Goal: Information Seeking & Learning: Compare options

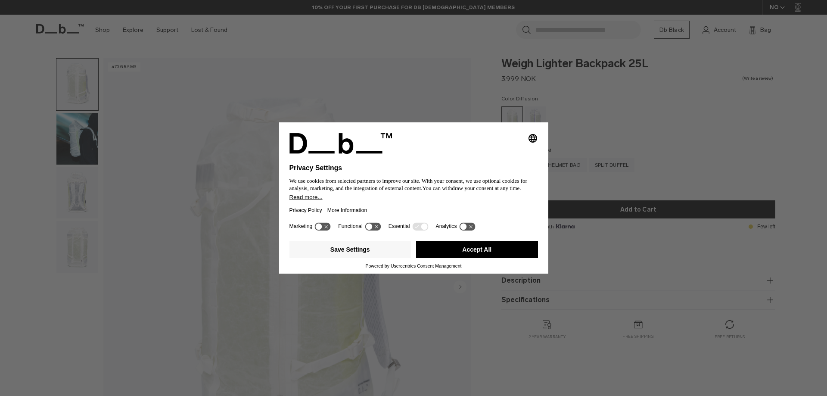
click at [491, 243] on button "Accept All" at bounding box center [477, 249] width 122 height 17
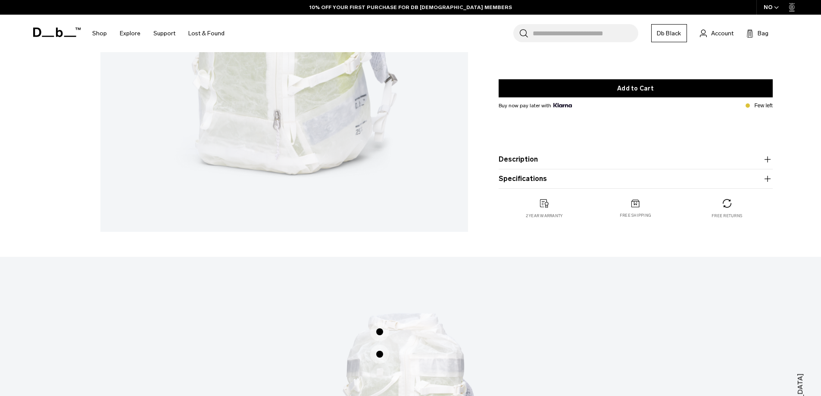
scroll to position [215, 0]
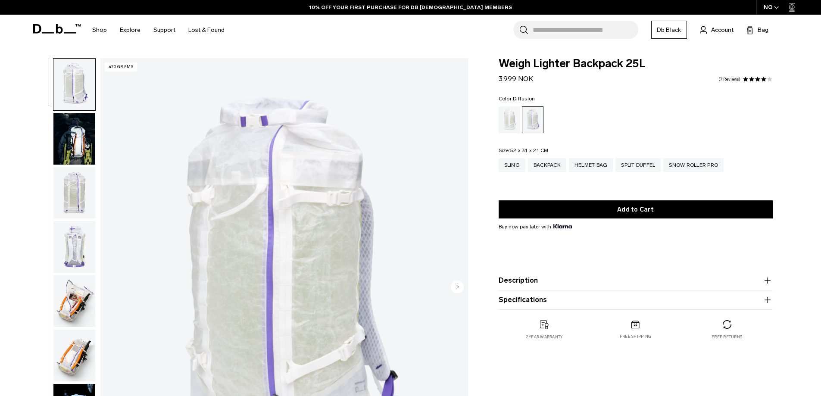
click at [509, 117] on div "Diffusion" at bounding box center [509, 119] width 22 height 27
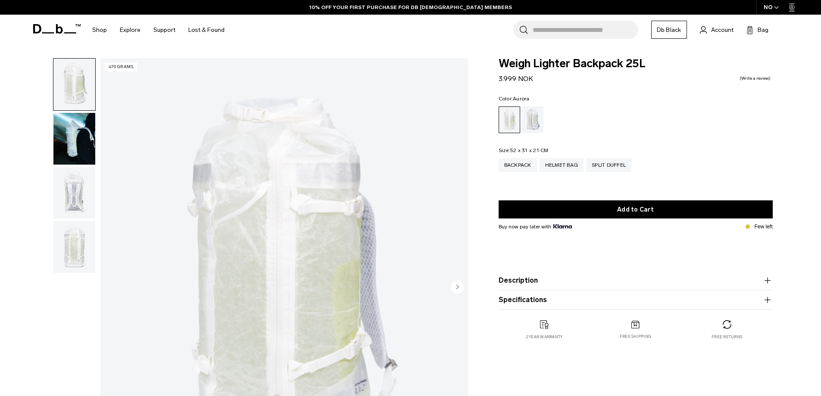
drag, startPoint x: 0, startPoint y: 0, endPoint x: 535, endPoint y: 116, distance: 547.5
click at [535, 116] on div "Aurora" at bounding box center [533, 119] width 22 height 27
click at [533, 123] on div "Aurora" at bounding box center [533, 119] width 22 height 27
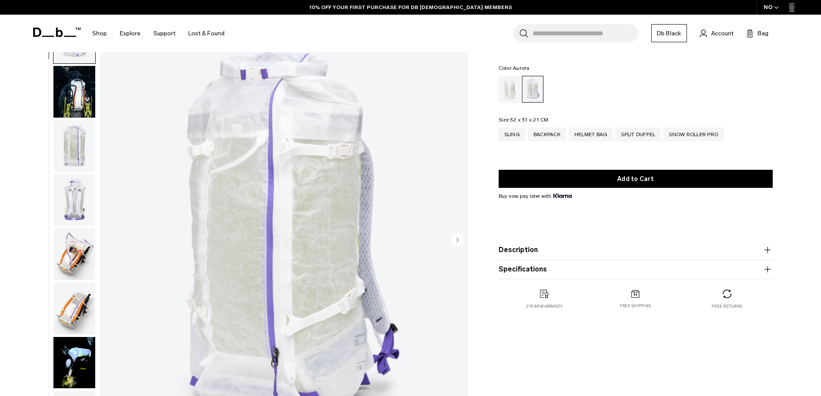
scroll to position [43, 0]
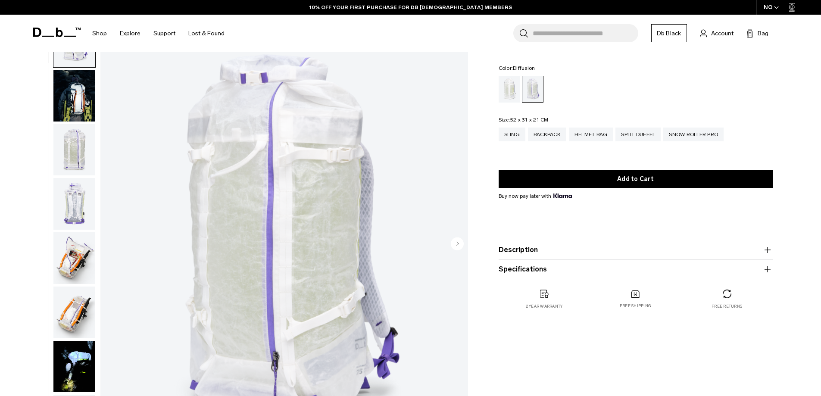
click at [506, 92] on div "Diffusion" at bounding box center [509, 89] width 22 height 27
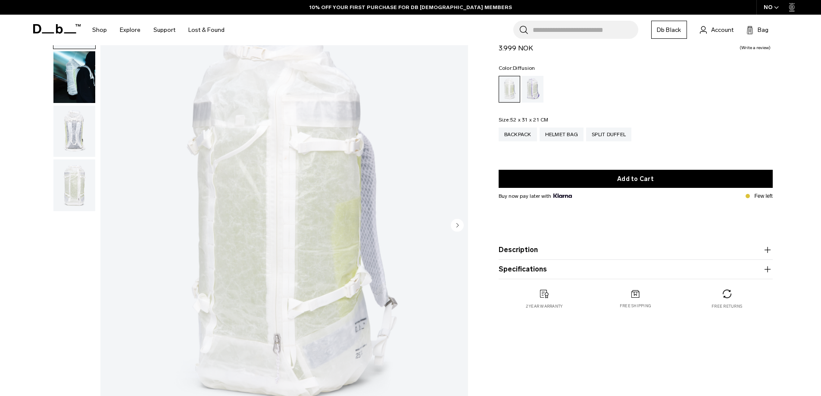
scroll to position [86, 0]
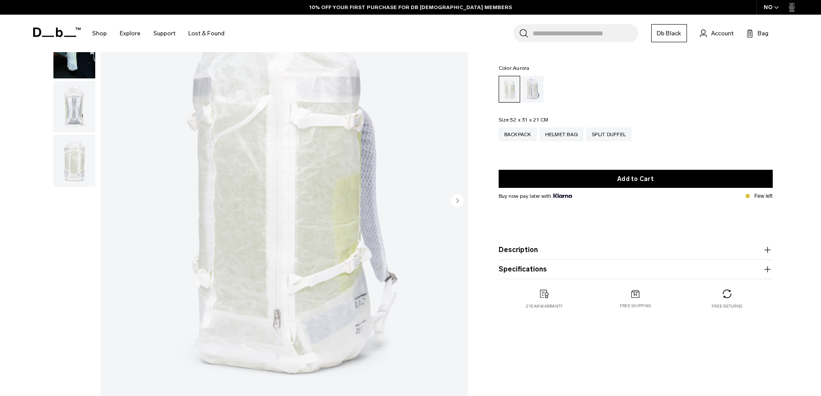
click at [534, 92] on div "Aurora" at bounding box center [533, 89] width 22 height 27
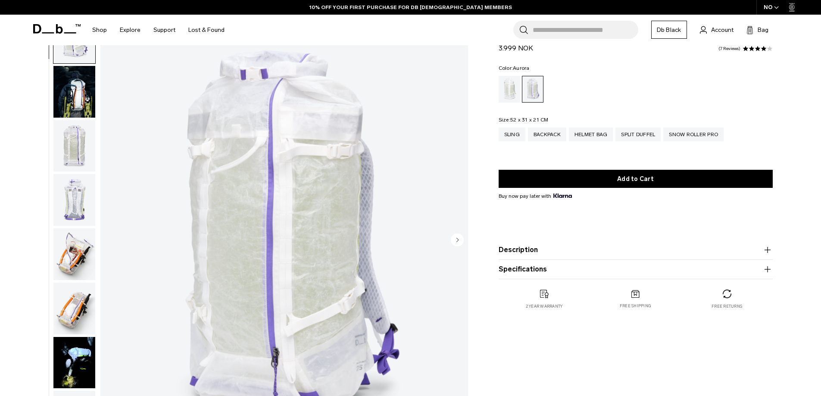
scroll to position [43, 0]
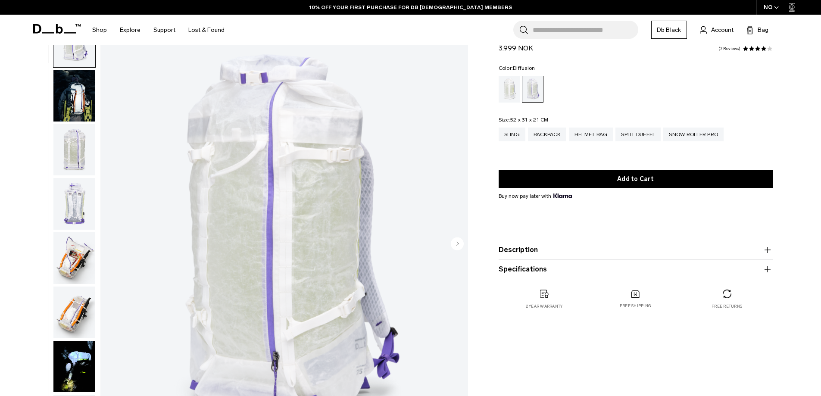
click at [505, 87] on div "Diffusion" at bounding box center [509, 89] width 22 height 27
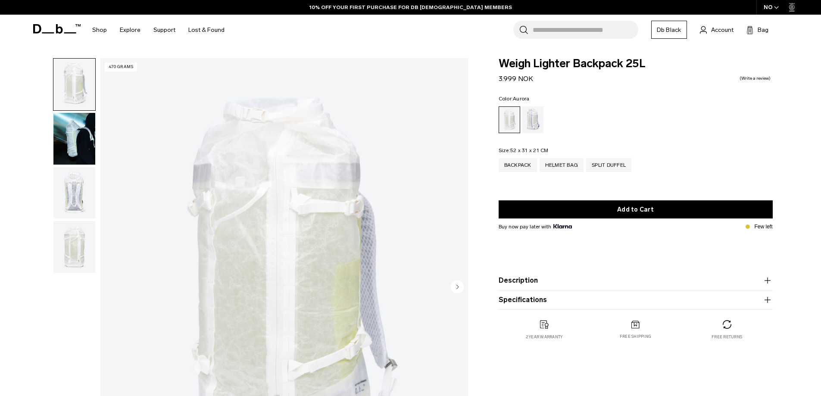
click at [535, 123] on div "Aurora" at bounding box center [533, 119] width 22 height 27
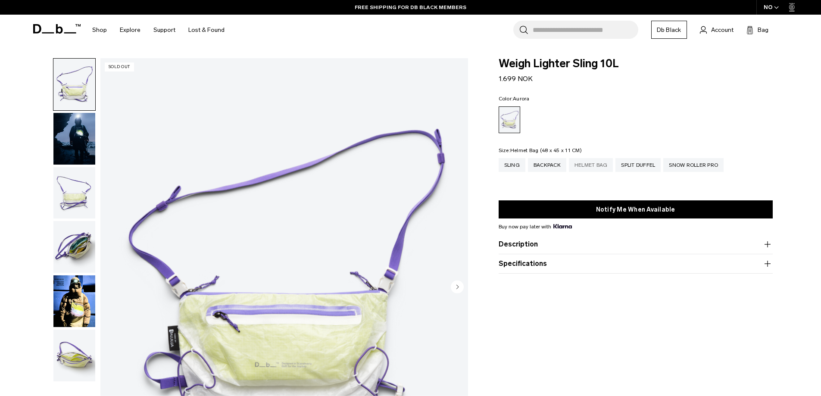
click at [608, 168] on div "Helmet Bag" at bounding box center [591, 165] width 44 height 14
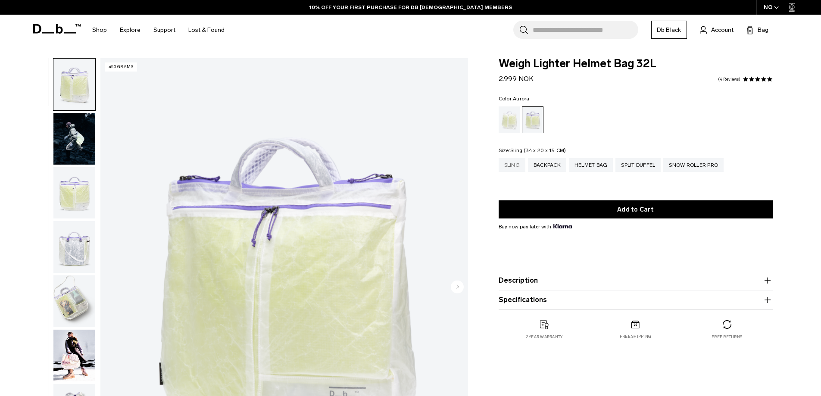
click at [517, 169] on div "Sling" at bounding box center [511, 165] width 27 height 14
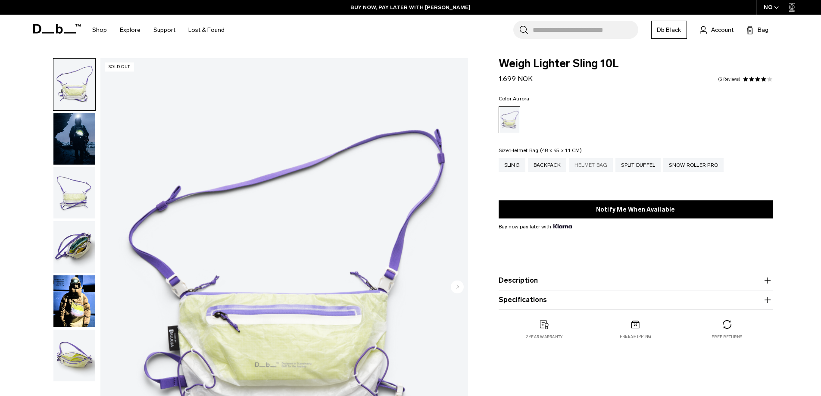
click at [588, 169] on div "Helmet Bag" at bounding box center [591, 165] width 44 height 14
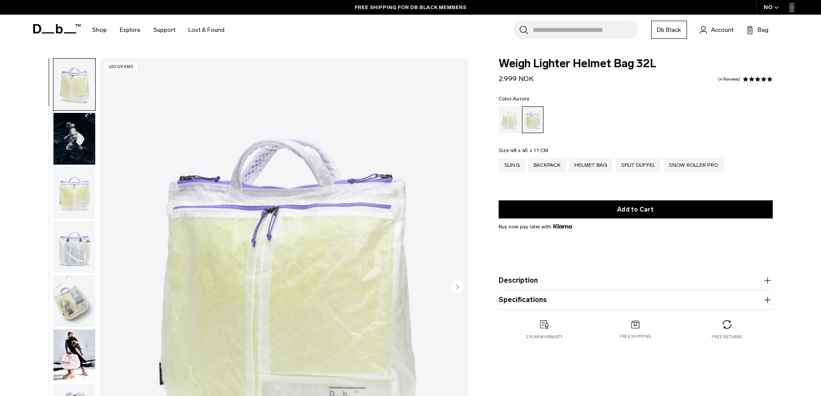
click at [768, 300] on icon "button" at bounding box center [767, 300] width 10 height 10
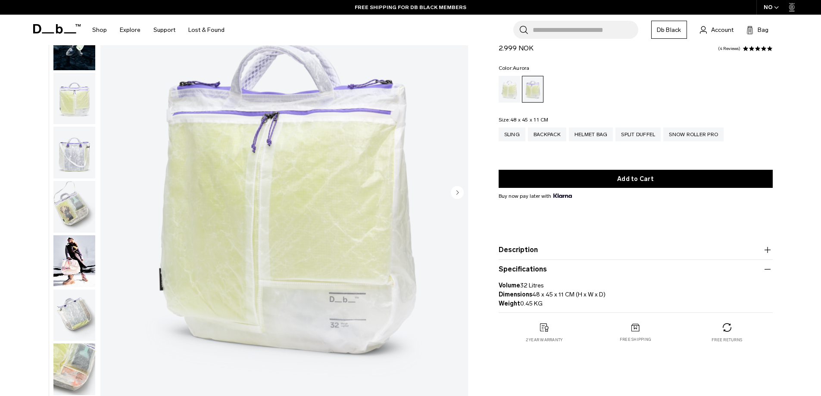
scroll to position [129, 0]
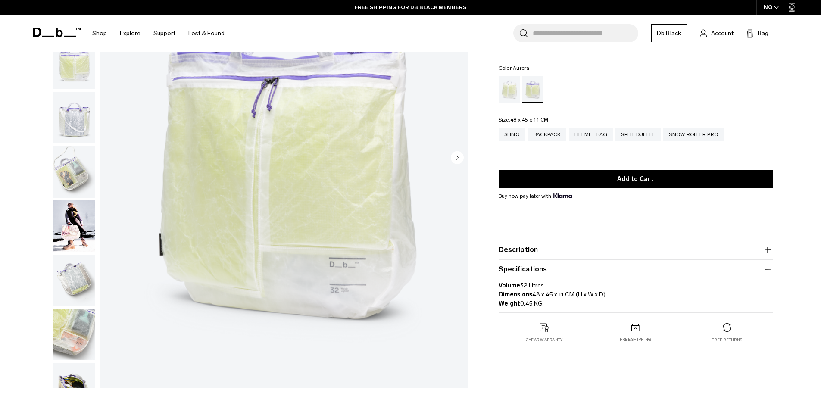
click at [768, 250] on icon "button" at bounding box center [767, 250] width 10 height 10
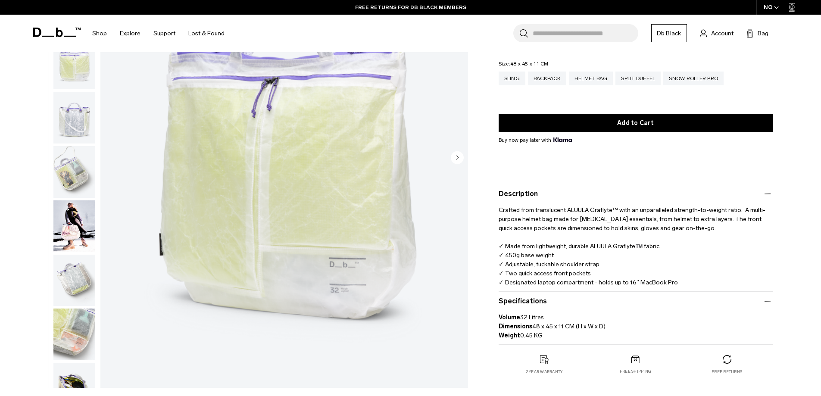
click at [82, 171] on img "button" at bounding box center [74, 172] width 42 height 52
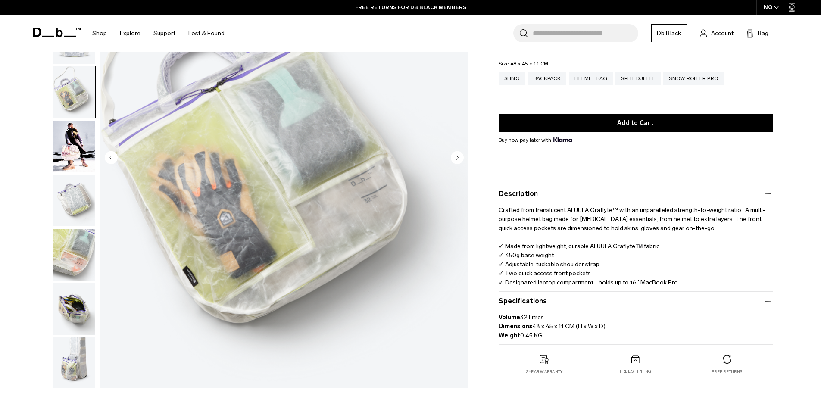
scroll to position [81, 0]
click at [68, 301] on img "button" at bounding box center [74, 307] width 42 height 52
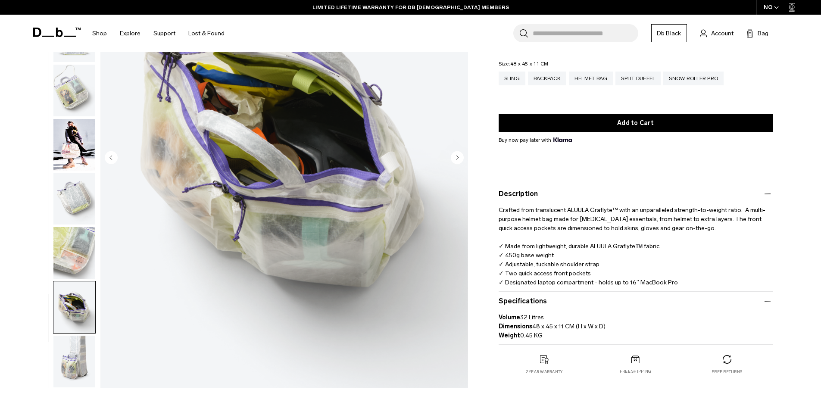
click at [84, 349] on img "button" at bounding box center [74, 362] width 42 height 52
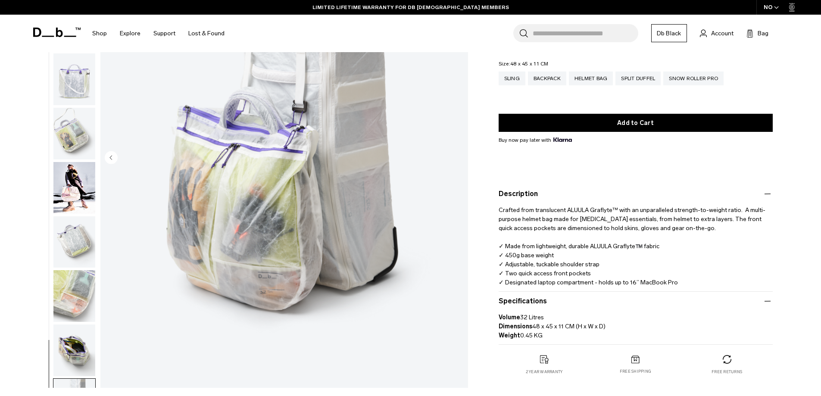
click at [67, 179] on img "button" at bounding box center [74, 188] width 42 height 52
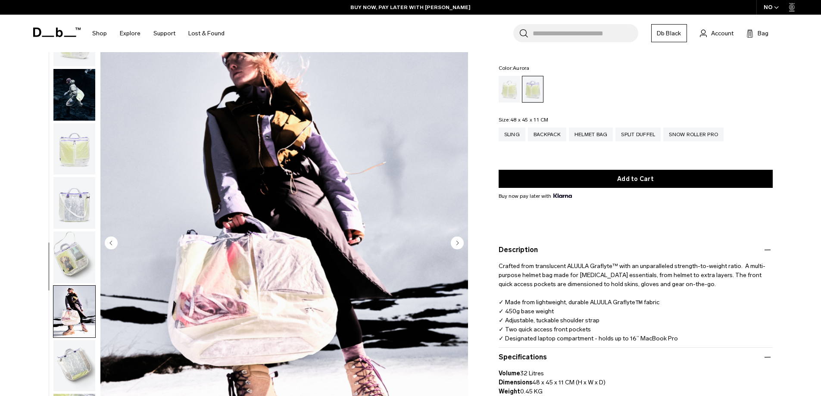
scroll to position [0, 0]
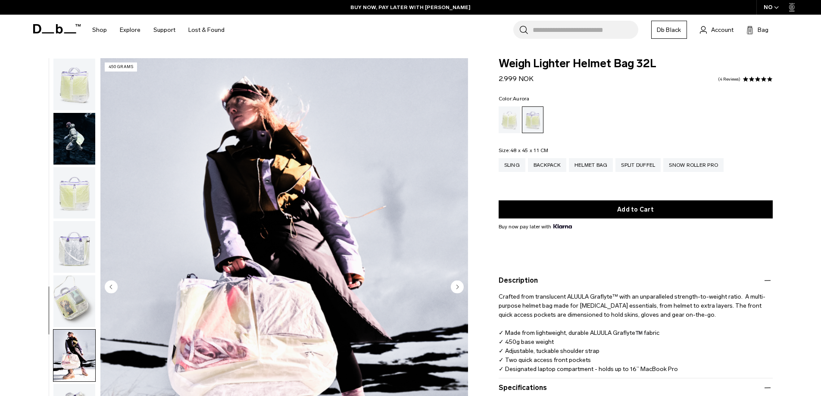
click at [76, 121] on img "button" at bounding box center [74, 139] width 42 height 52
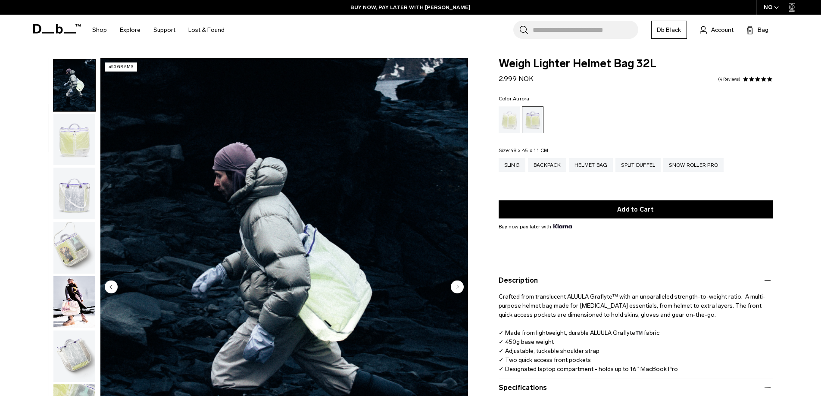
scroll to position [54, 0]
